Goal: Task Accomplishment & Management: Manage account settings

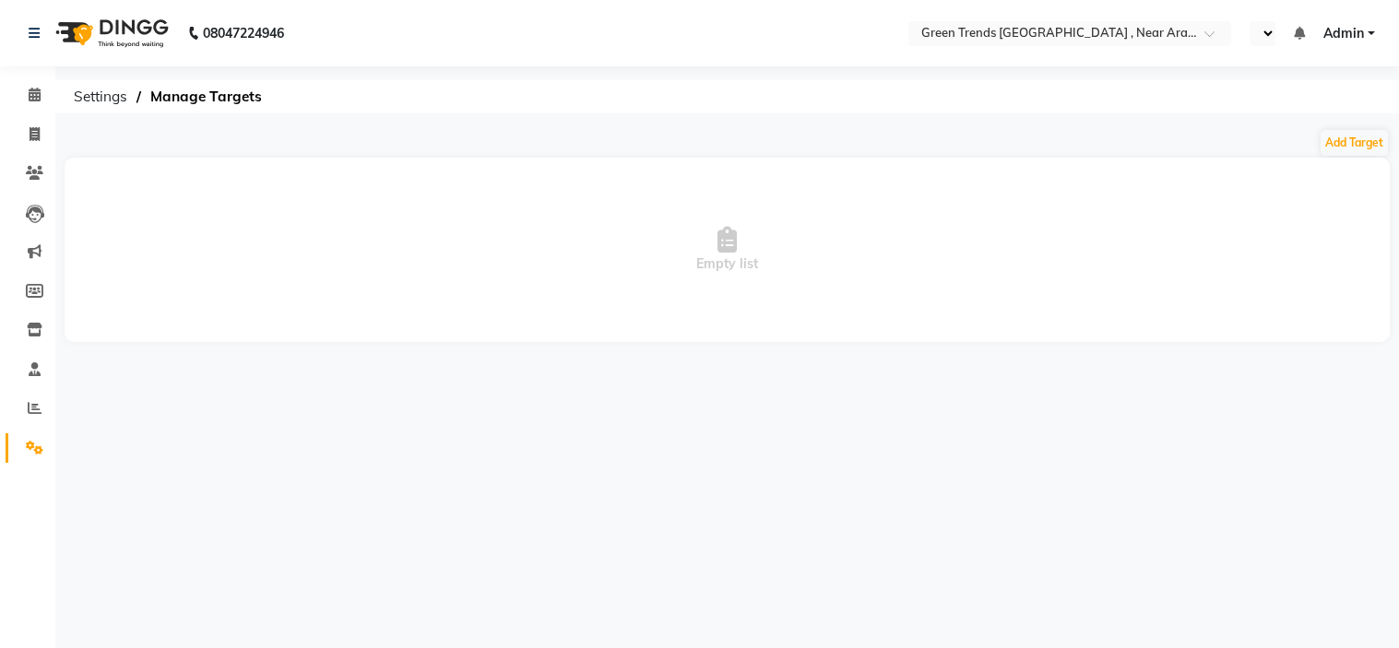
select select "en"
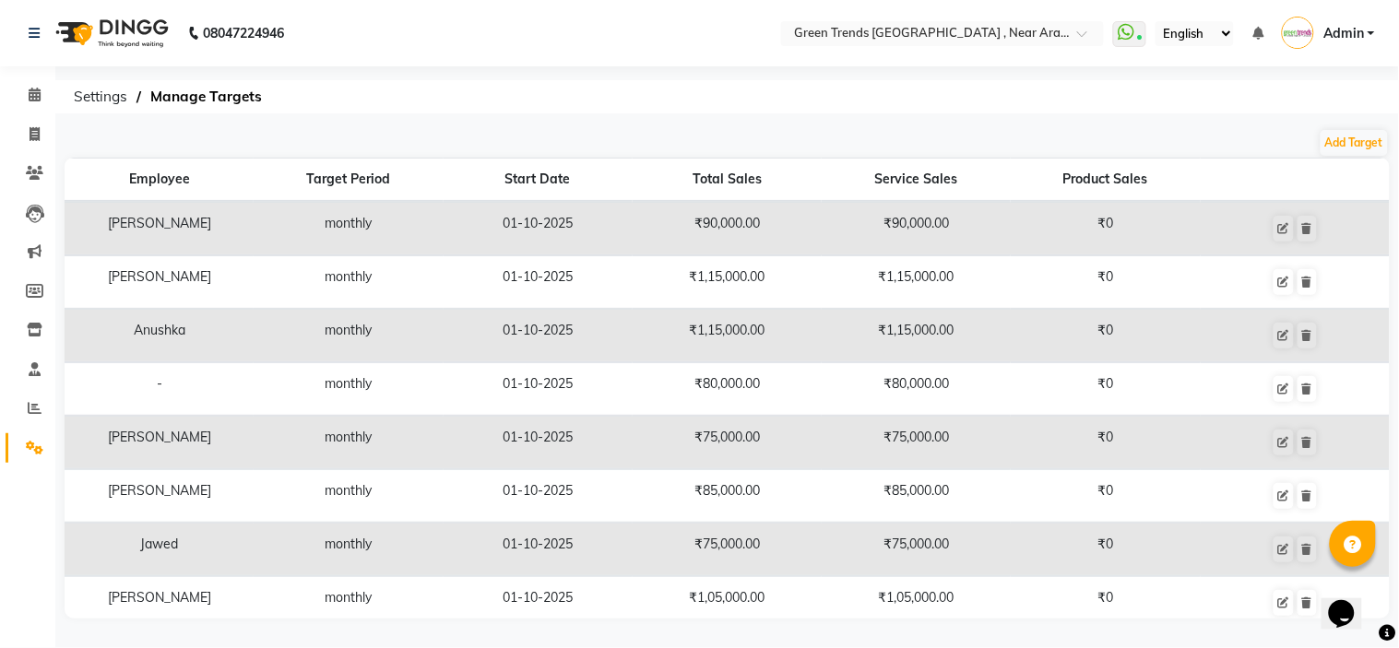
click at [952, 566] on td "₹75,000.00" at bounding box center [916, 550] width 189 height 53
click at [1359, 139] on button "Add Target" at bounding box center [1354, 143] width 67 height 26
select select "monthly"
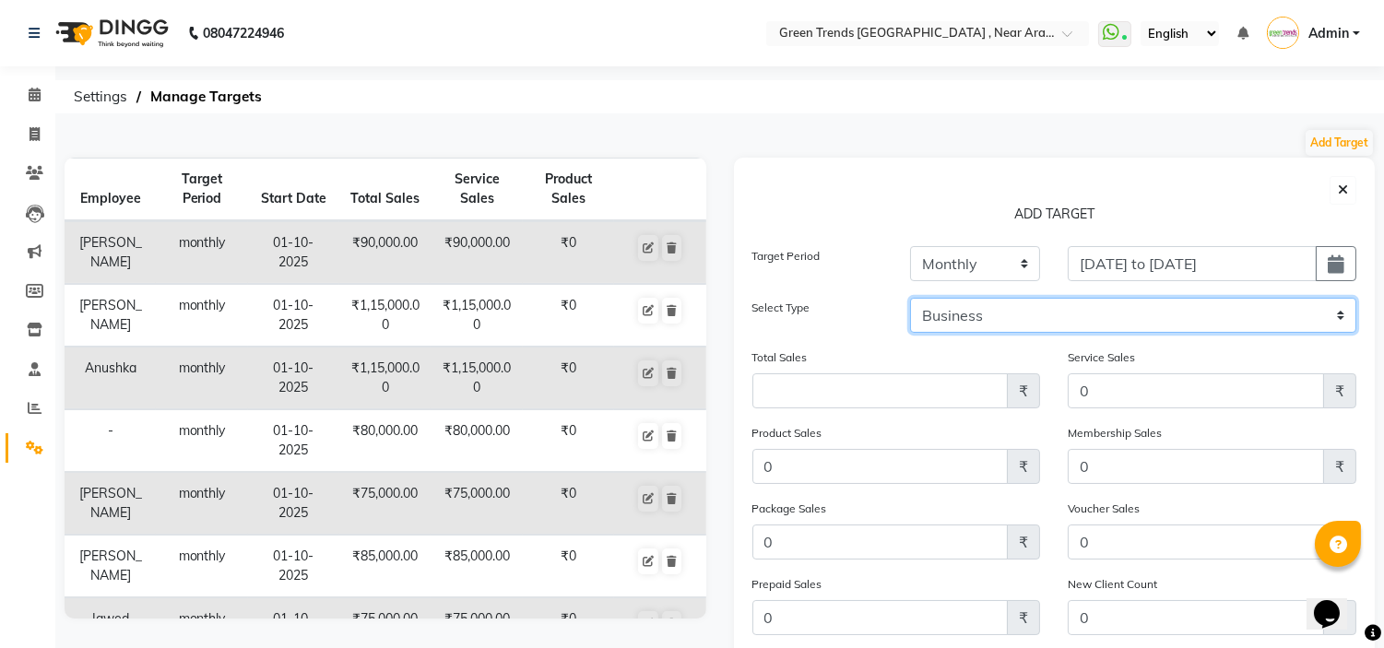
click at [1110, 311] on select "Business Employee" at bounding box center [1133, 315] width 446 height 35
select select "employee"
click at [910, 298] on select "Business Employee" at bounding box center [1133, 315] width 446 height 35
click at [1261, 311] on select "Select Anushka Jawed Mohd. Fuzail Mohd Shuaib Mudit Nihal Reception Saif Sameer…" at bounding box center [1251, 315] width 209 height 35
select select "93434"
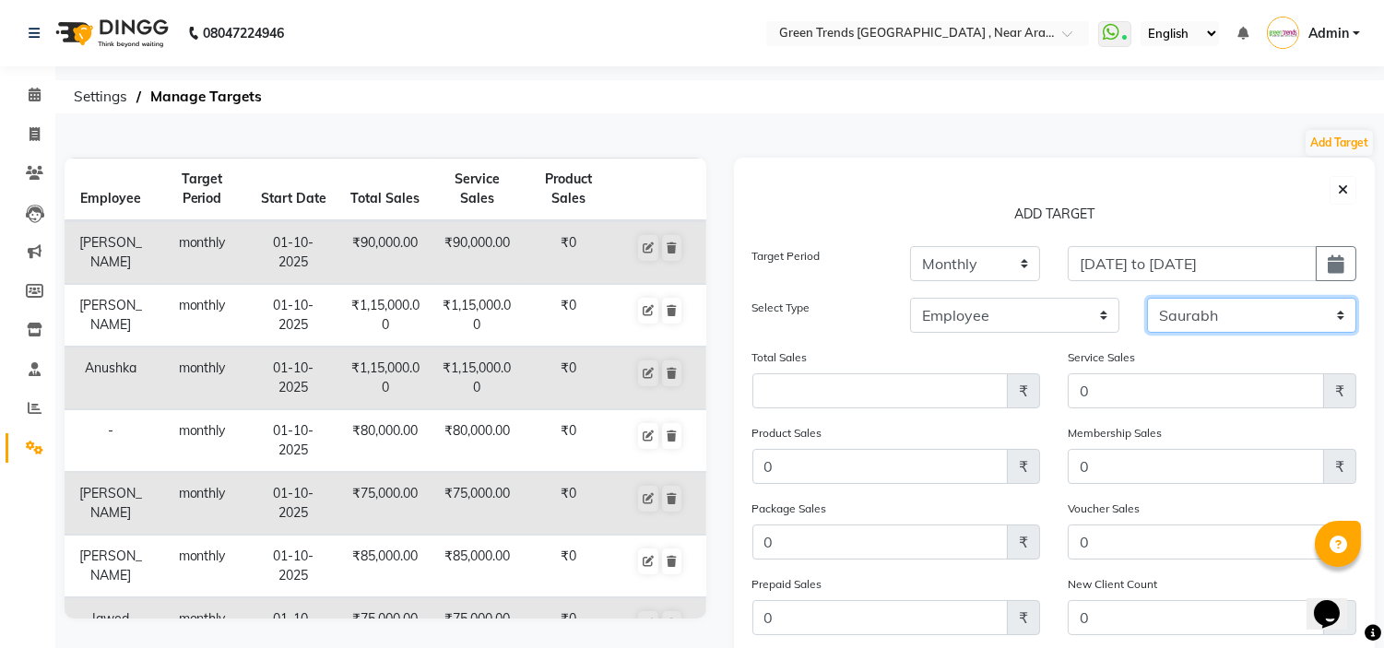
click at [1147, 298] on select "Select Anushka Jawed Mohd. Fuzail Mohd Shuaib Mudit Nihal Reception Saif Sameer…" at bounding box center [1251, 315] width 209 height 35
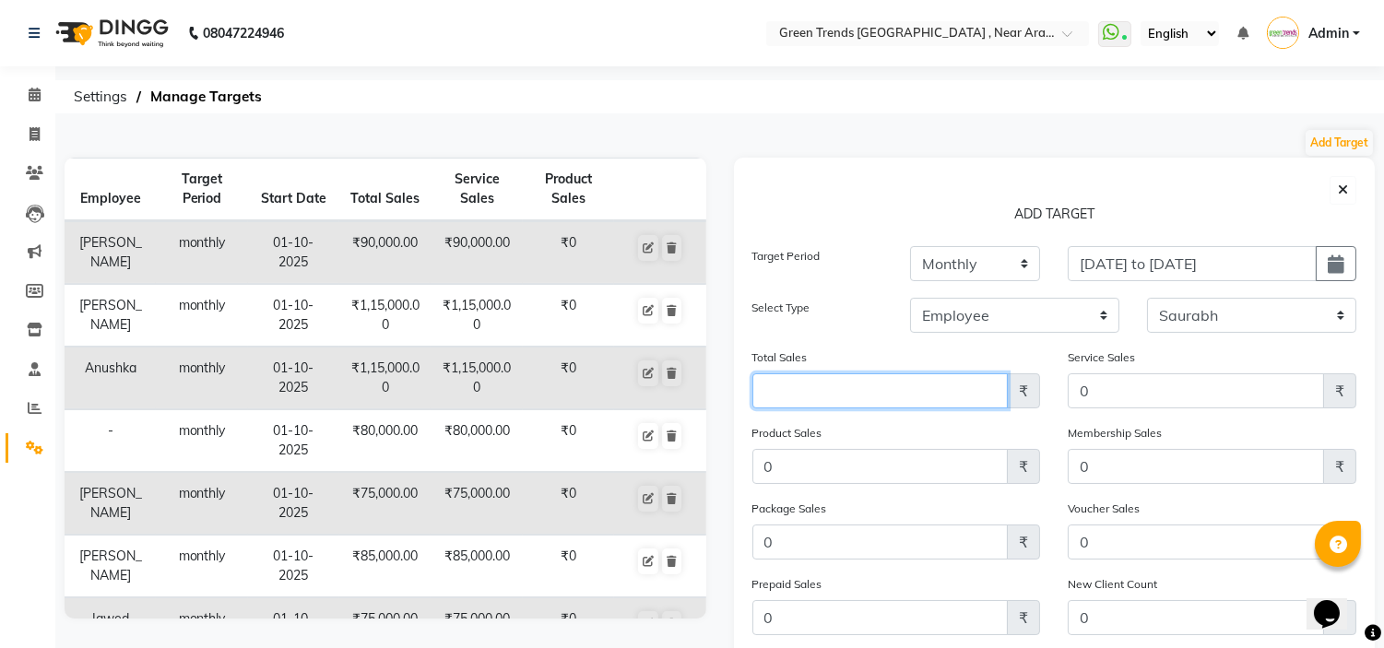
click at [918, 390] on input "Amount (to the nearest dollar)" at bounding box center [880, 390] width 256 height 35
type input "75000"
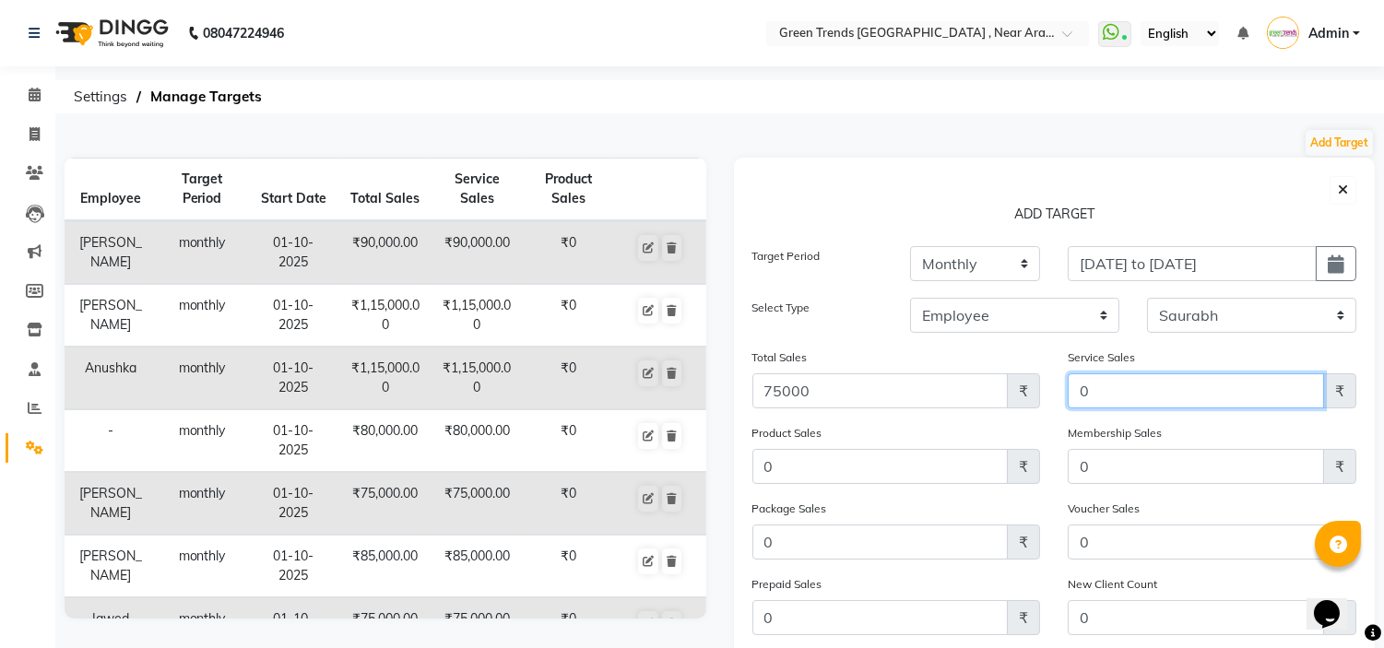
click at [1102, 379] on input "0" at bounding box center [1196, 390] width 256 height 35
type input "0"
type input "75000"
click at [1058, 441] on div "Membership Sales 0 ₹" at bounding box center [1212, 461] width 316 height 76
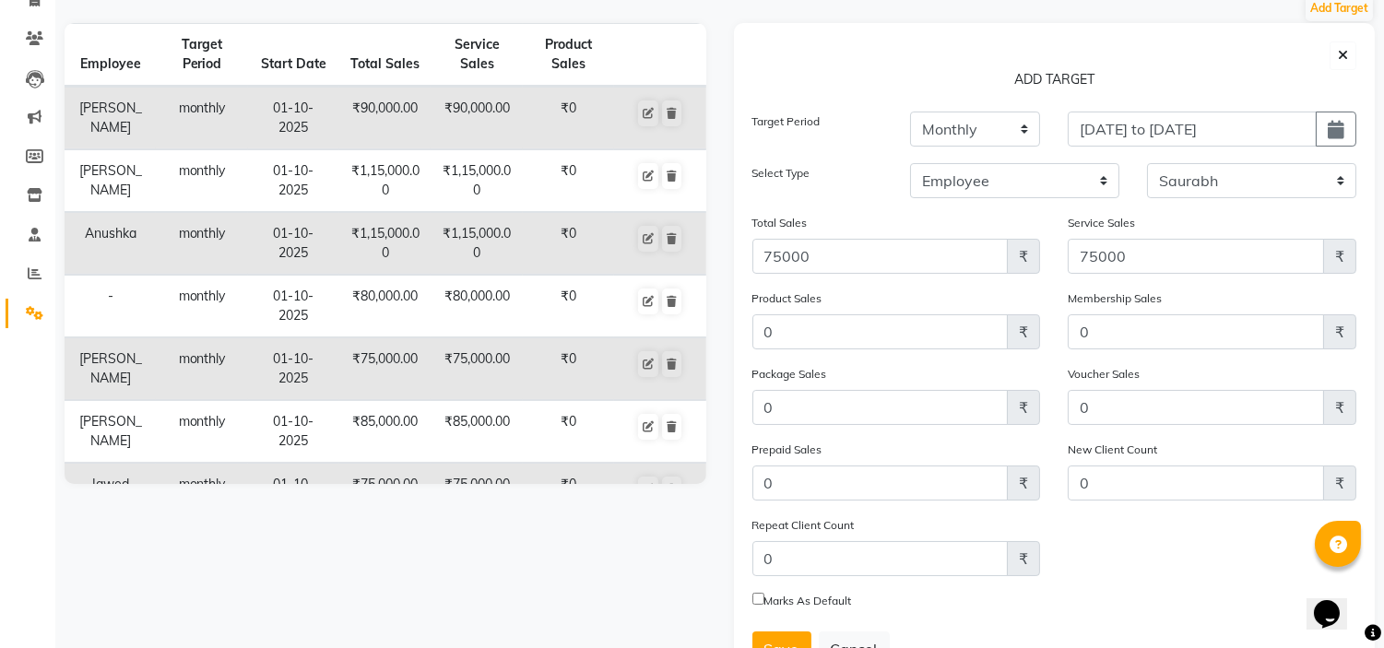
scroll to position [134, 0]
click at [799, 634] on button "Save" at bounding box center [781, 650] width 59 height 35
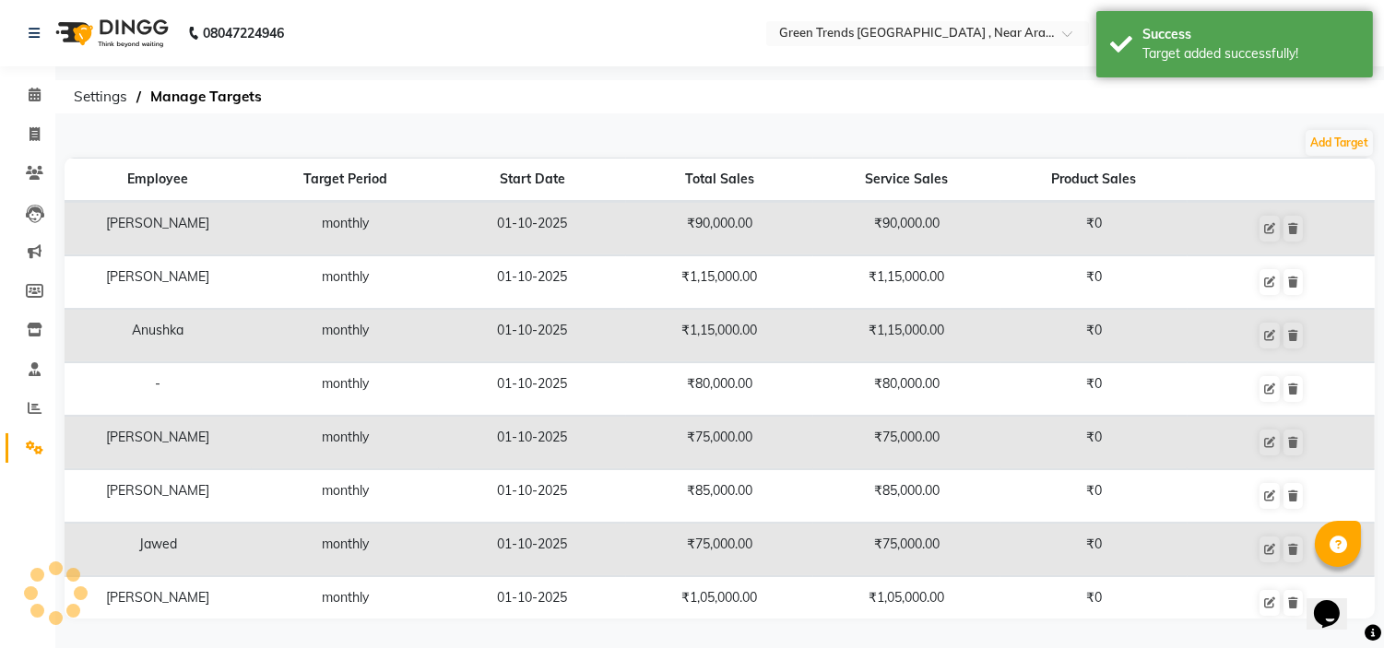
scroll to position [0, 0]
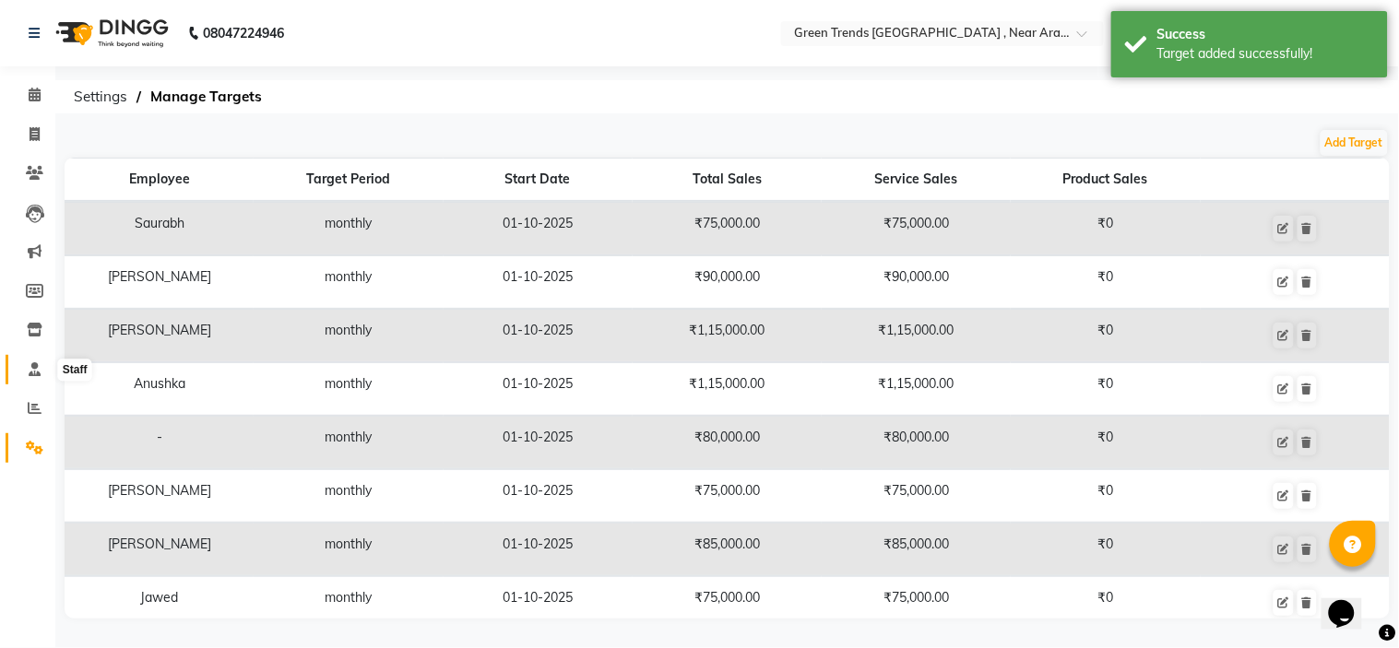
click at [30, 366] on icon at bounding box center [35, 369] width 12 height 14
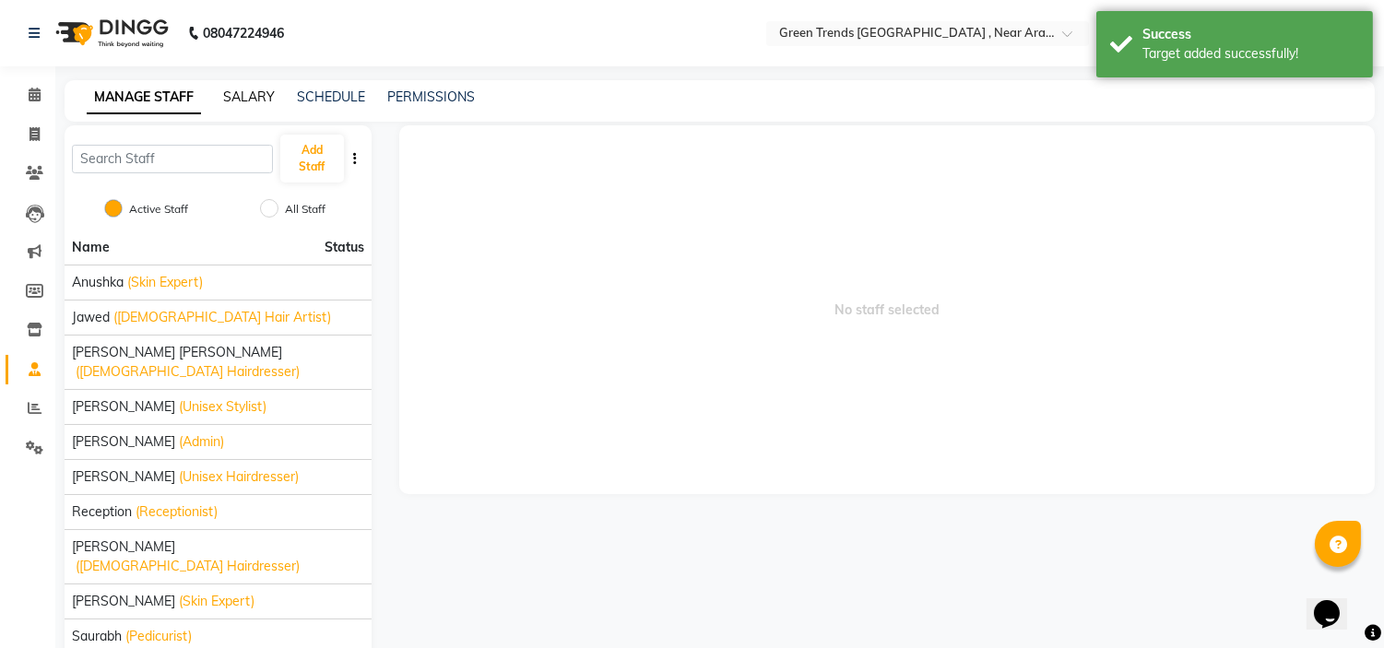
click at [243, 96] on link "SALARY" at bounding box center [249, 97] width 52 height 17
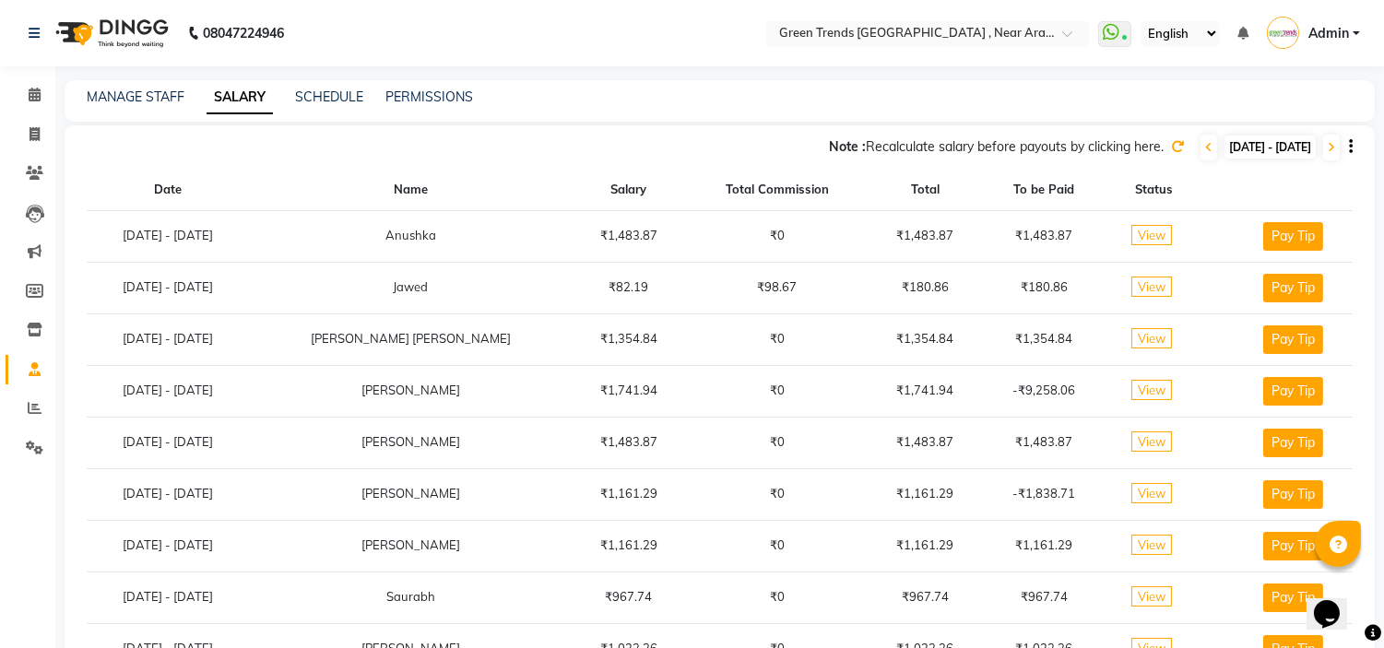
click at [146, 106] on div "MANAGE STAFF" at bounding box center [136, 97] width 98 height 19
click at [139, 101] on link "MANAGE STAFF" at bounding box center [136, 97] width 98 height 17
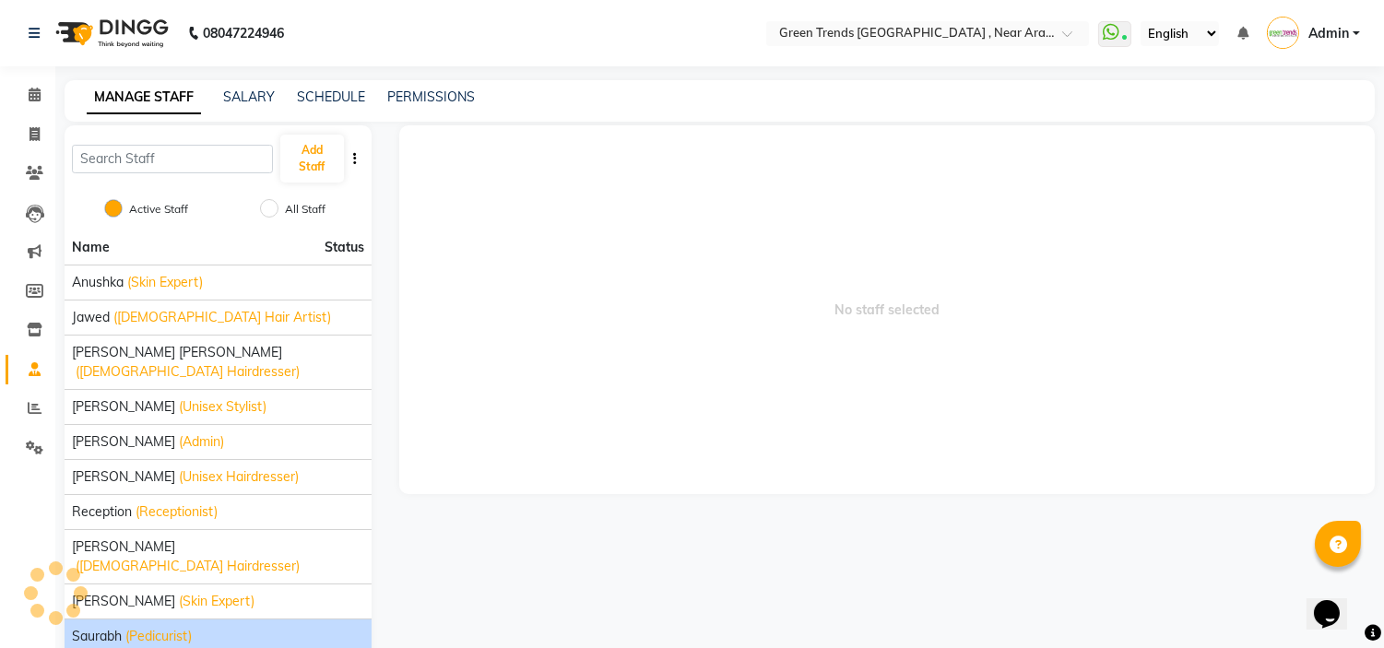
click at [141, 627] on span "(Pedicurist)" at bounding box center [158, 636] width 66 height 19
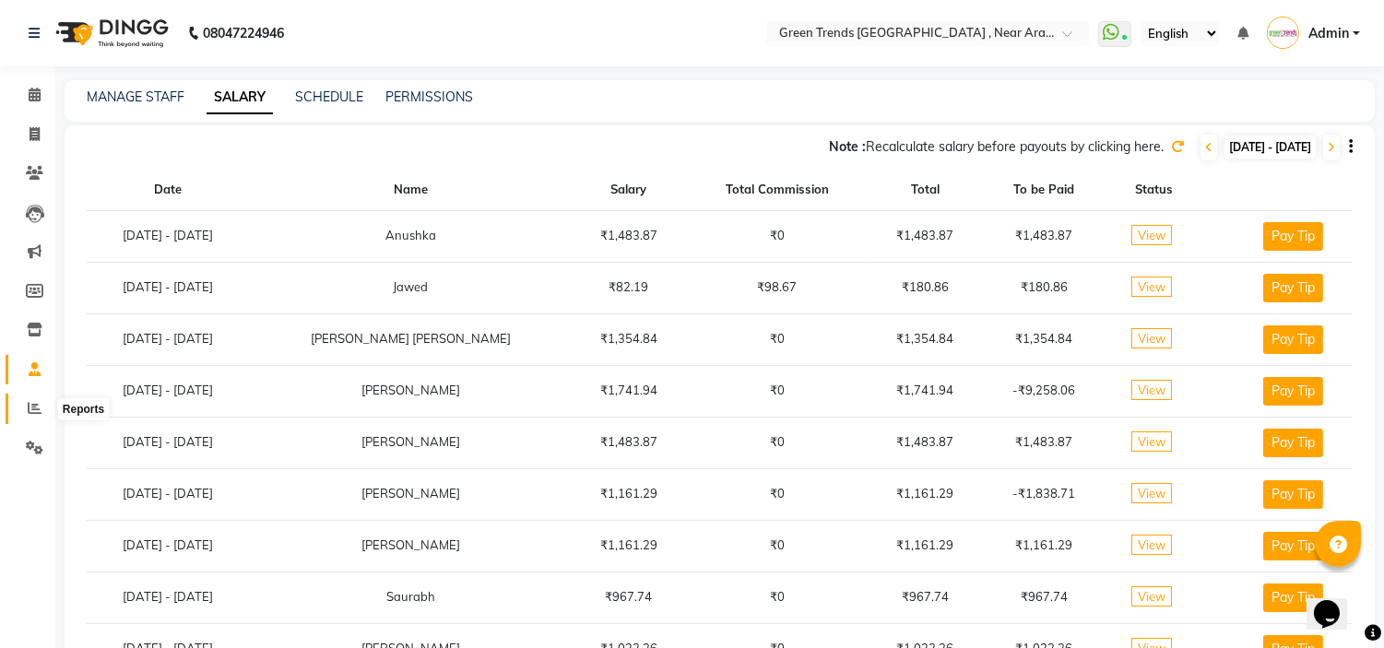
click at [31, 403] on icon at bounding box center [35, 408] width 14 height 14
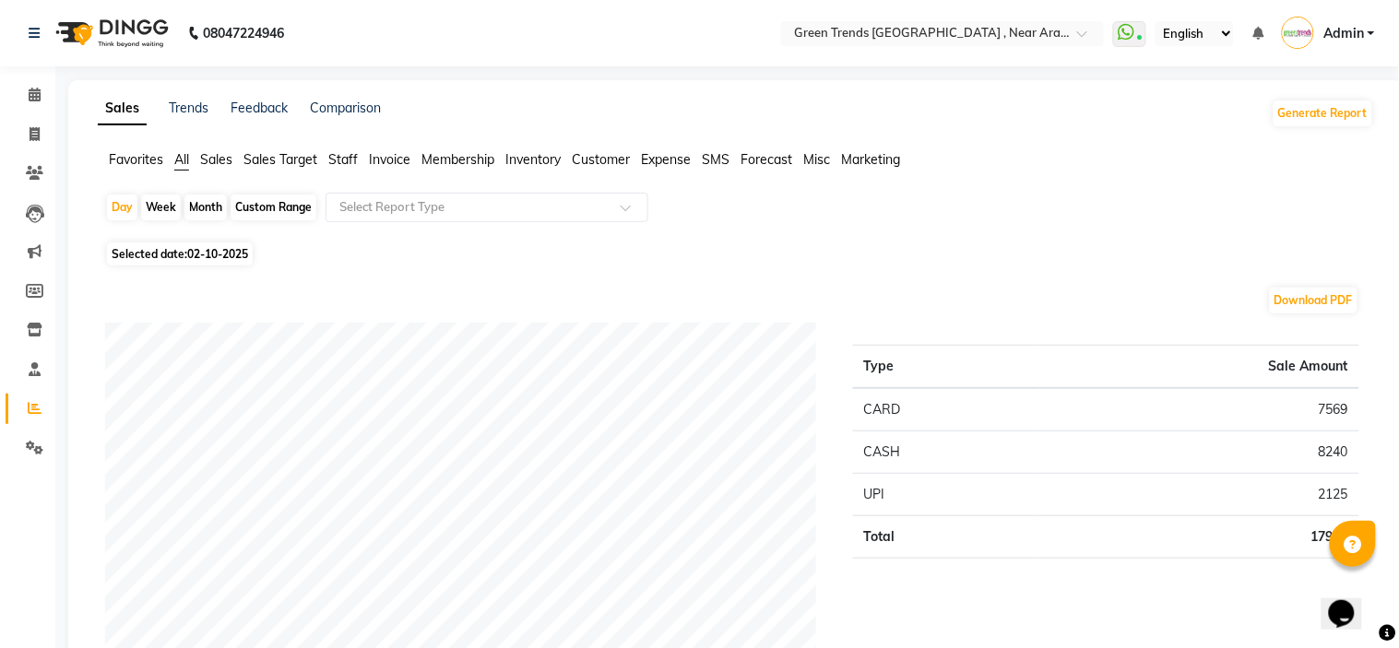
click at [279, 154] on span "Sales Target" at bounding box center [280, 159] width 74 height 17
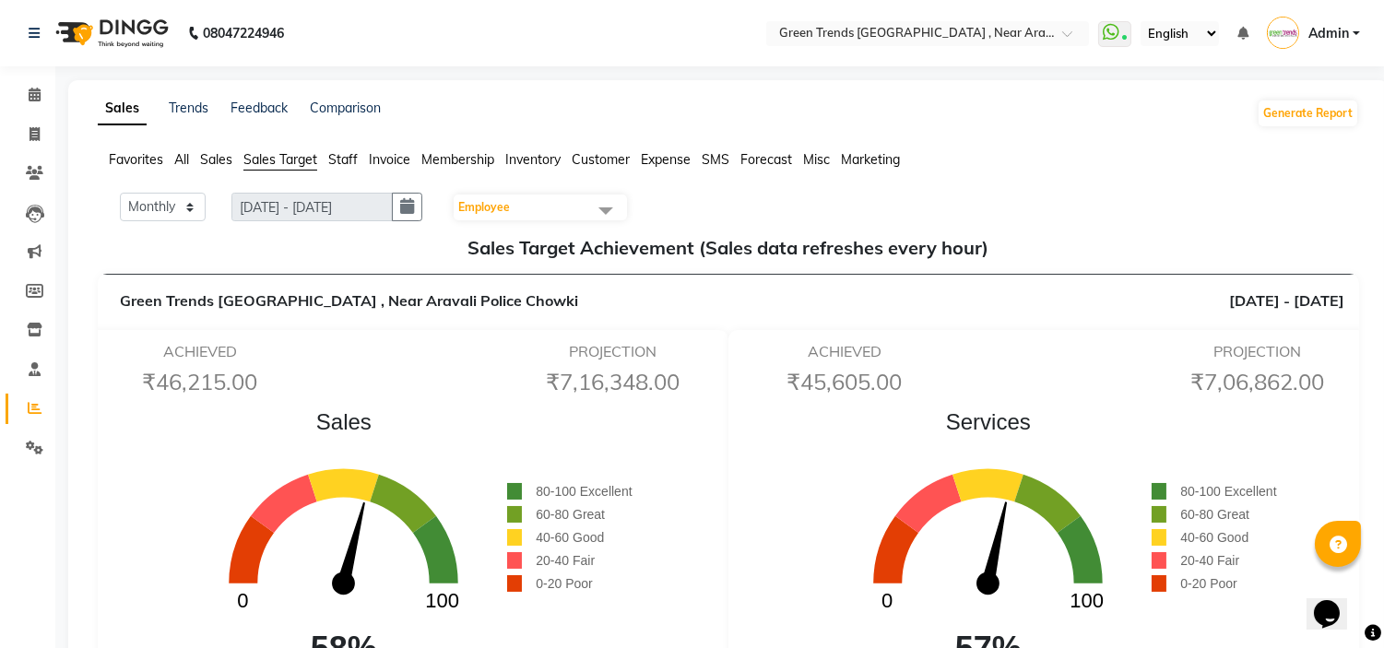
click at [619, 205] on span at bounding box center [605, 210] width 37 height 35
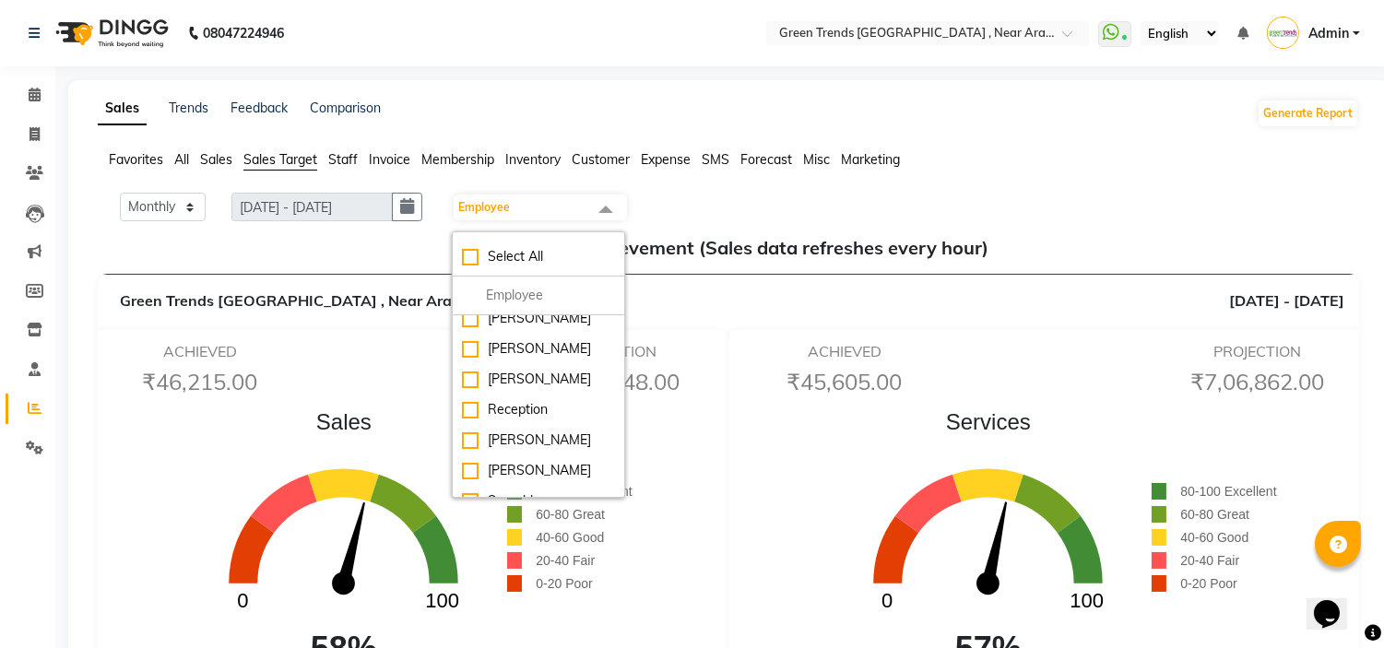
scroll to position [152, 0]
click at [556, 492] on div "[PERSON_NAME]" at bounding box center [538, 501] width 153 height 19
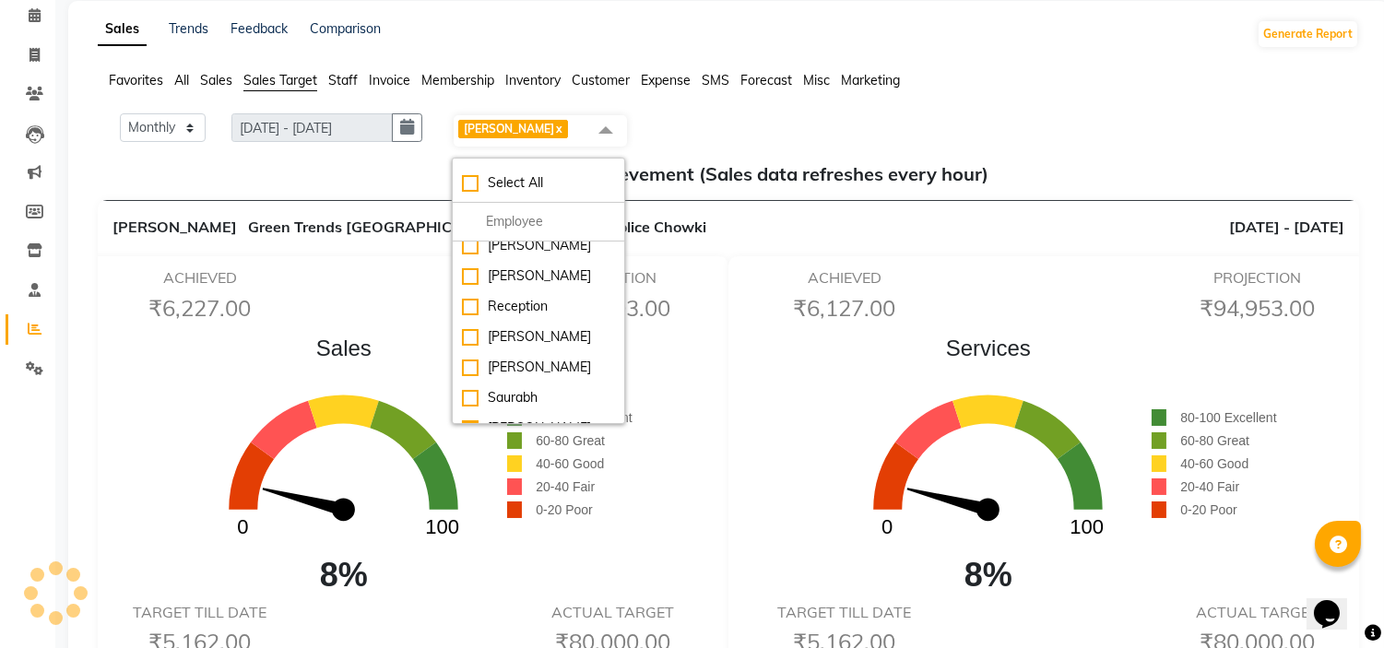
scroll to position [81, 0]
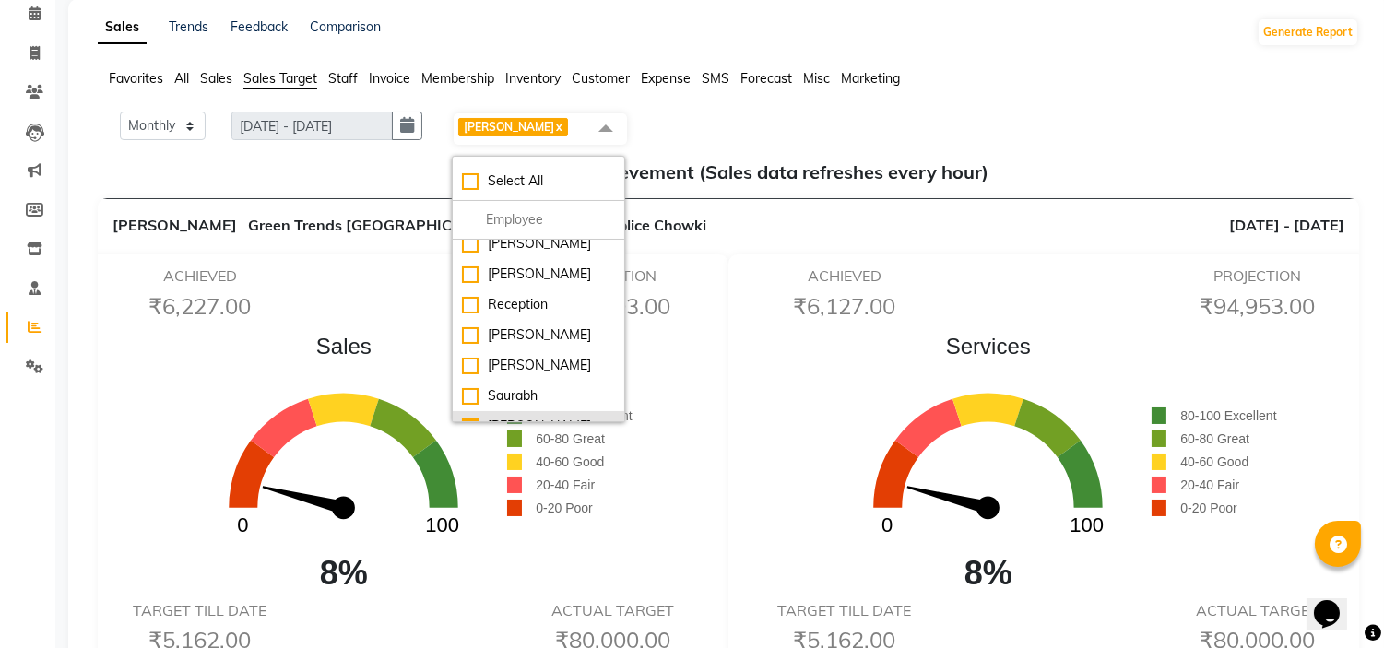
click at [531, 417] on div "[PERSON_NAME]" at bounding box center [538, 426] width 153 height 19
checkbox input "false"
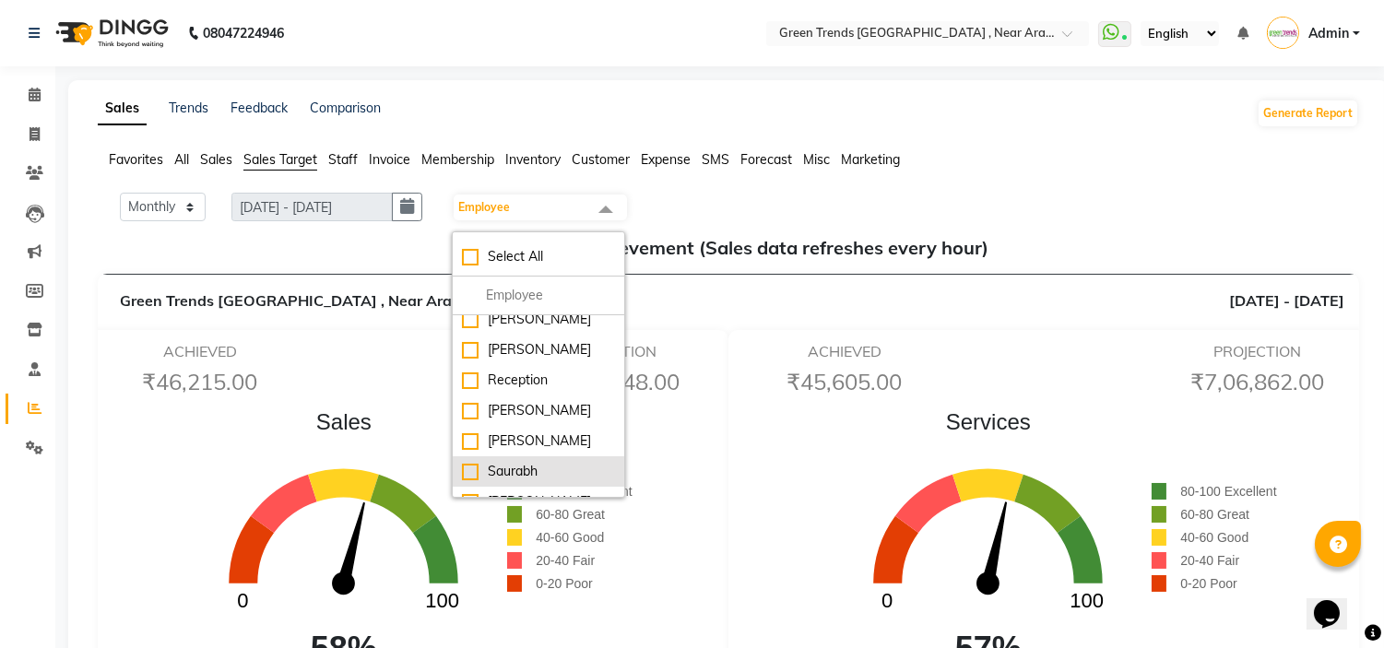
click at [538, 462] on div "Saurabh" at bounding box center [538, 471] width 153 height 19
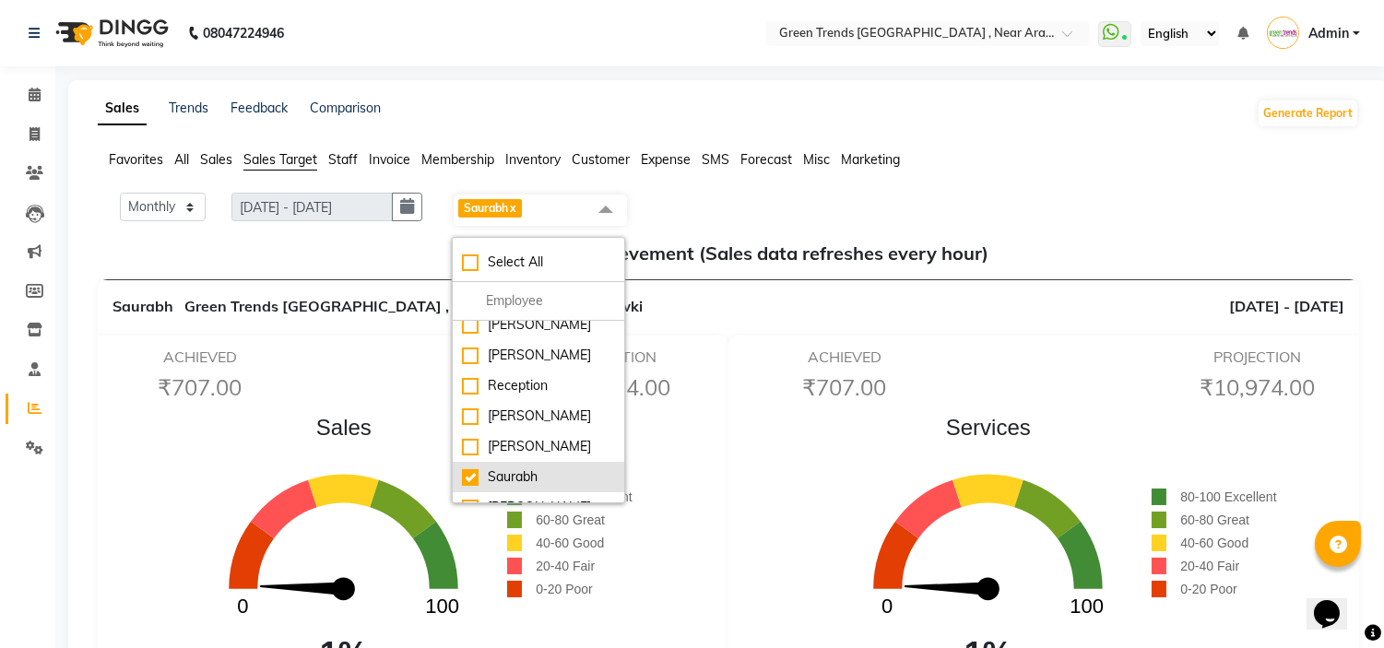
click at [551, 468] on div "Saurabh" at bounding box center [538, 477] width 153 height 19
checkbox input "false"
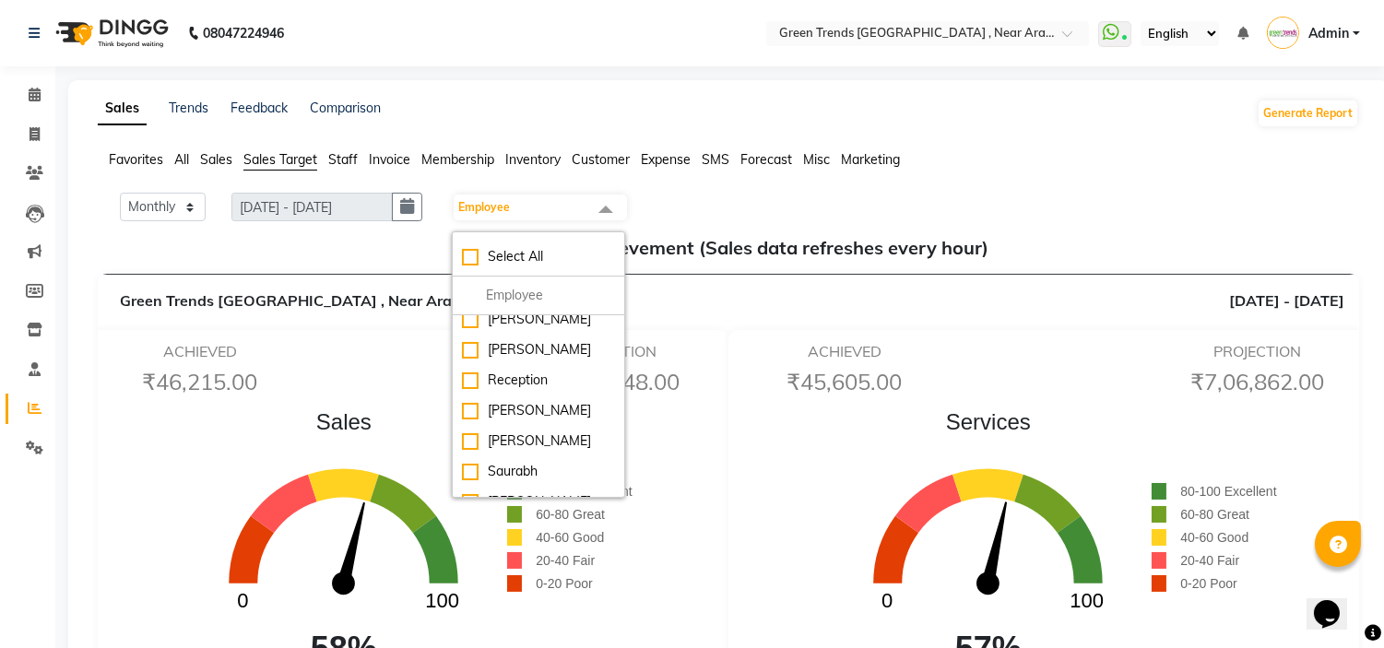
click at [1007, 152] on ul "Favorites All Sales Sales Target Staff Invoice Membership Inventory Customer Ex…" at bounding box center [728, 160] width 1261 height 20
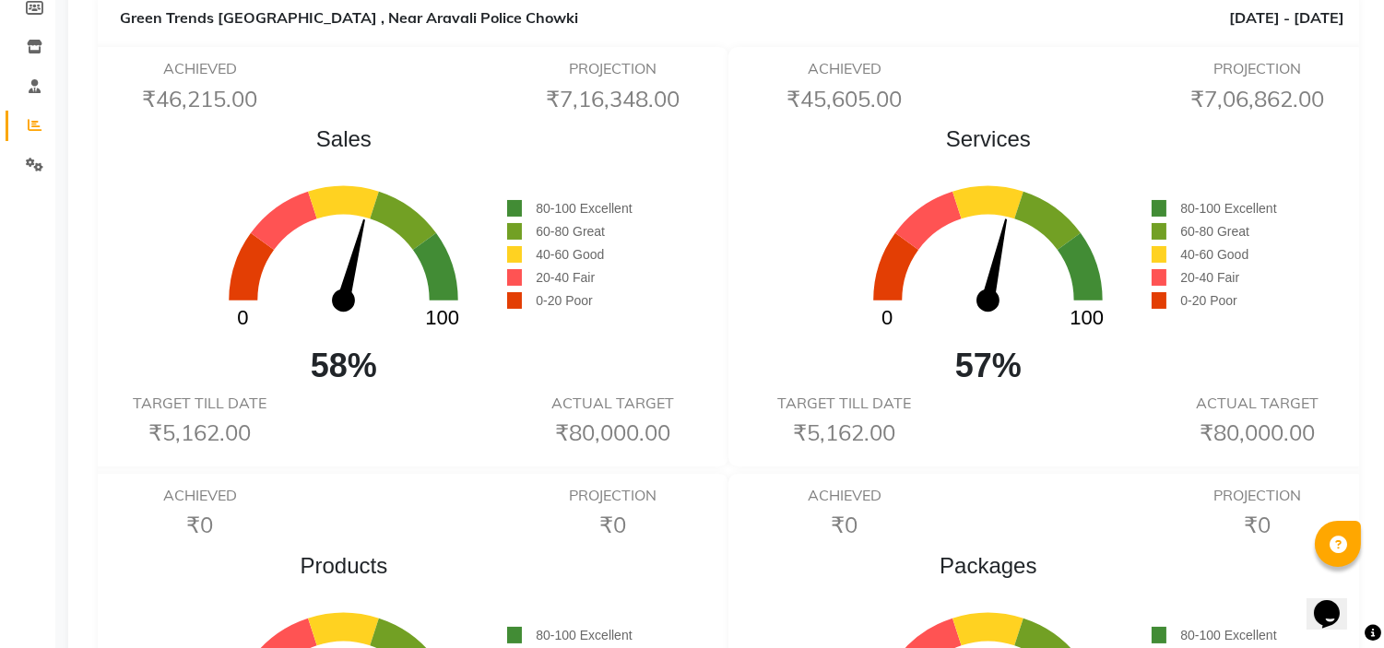
scroll to position [287, 0]
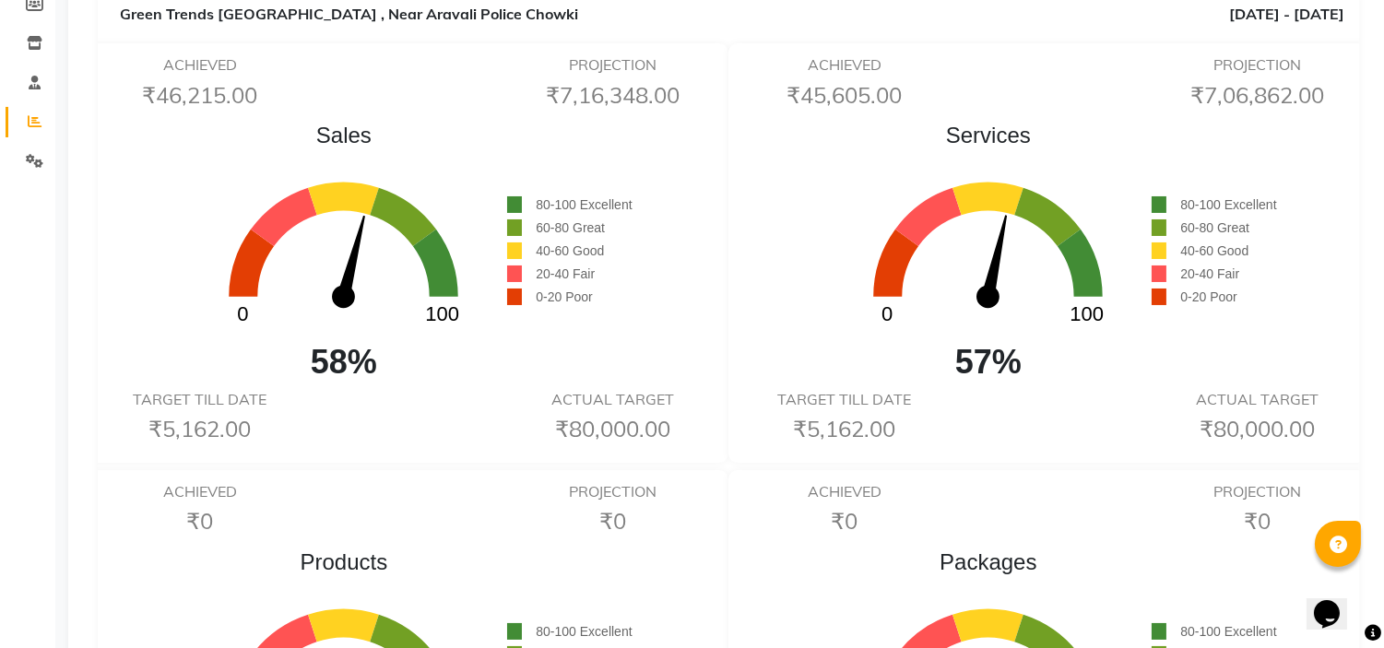
click at [1029, 81] on div "ACHIEVED ₹45,605.00 PROJECTION ₹7,06,862.00" at bounding box center [1050, 85] width 619 height 59
